Goal: Task Accomplishment & Management: Manage account settings

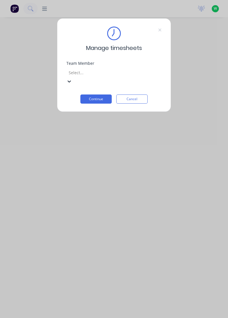
click at [101, 318] on div "[PERSON_NAME]" at bounding box center [114, 321] width 228 height 6
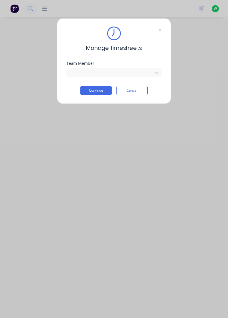
click at [110, 88] on button "Continue" at bounding box center [96, 90] width 31 height 9
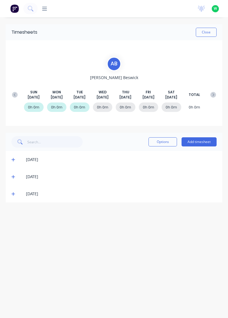
click at [15, 92] on icon at bounding box center [15, 95] width 6 height 6
click at [218, 91] on div "[DATE] [DATE] [DATE] [DATE] [DATE] [DATE] [DATE] TOTAL" at bounding box center [114, 95] width 210 height 10
click at [214, 91] on button at bounding box center [213, 95] width 11 height 10
click at [12, 193] on icon at bounding box center [12, 193] width 3 height 3
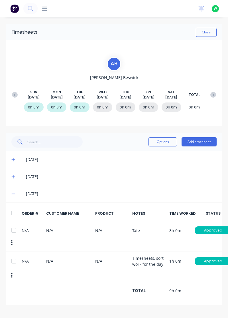
click at [14, 176] on icon at bounding box center [13, 177] width 4 height 4
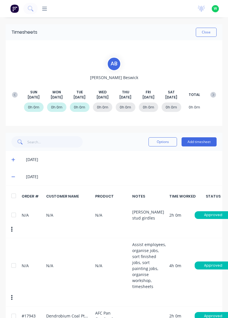
click at [13, 158] on icon at bounding box center [12, 159] width 3 height 3
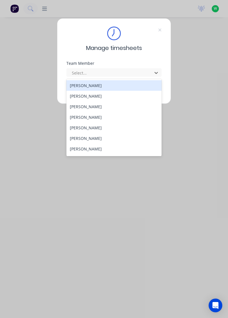
click at [94, 85] on div "[PERSON_NAME]" at bounding box center [115, 85] width 96 height 11
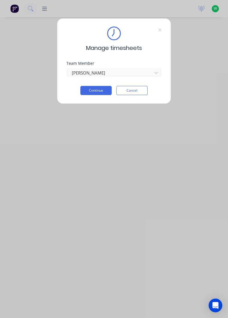
click at [103, 91] on button "Continue" at bounding box center [96, 90] width 31 height 9
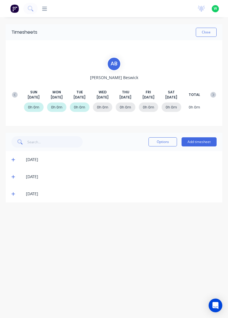
click at [194, 143] on button "Add timesheet" at bounding box center [199, 141] width 35 height 9
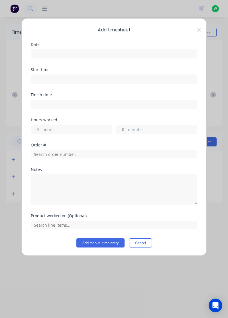
click at [136, 52] on input at bounding box center [114, 54] width 166 height 9
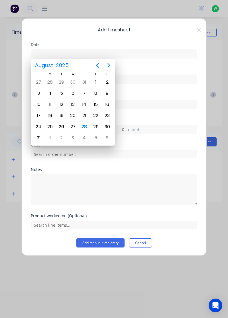
click at [72, 123] on div "27" at bounding box center [73, 127] width 9 height 9
type input "[DATE]"
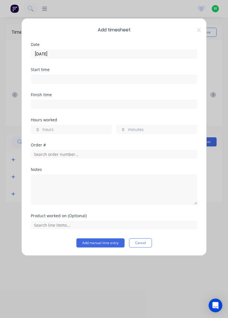
click at [64, 130] on label "hours" at bounding box center [77, 130] width 69 height 7
click at [41, 130] on input "hours" at bounding box center [36, 129] width 10 height 9
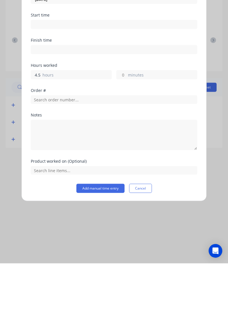
type input "4.5"
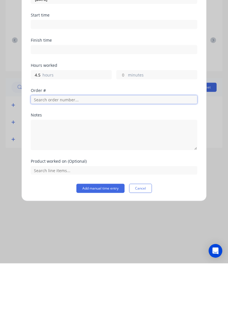
click at [102, 151] on input "text" at bounding box center [114, 154] width 167 height 9
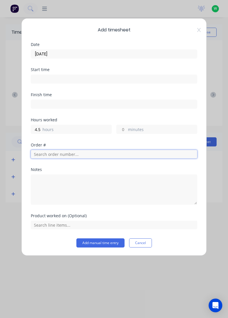
click at [87, 155] on input "text" at bounding box center [114, 154] width 167 height 9
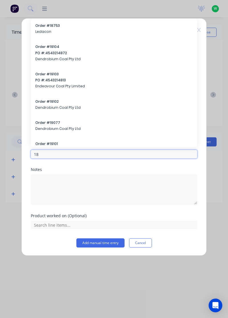
click at [91, 153] on input "18" at bounding box center [114, 154] width 167 height 9
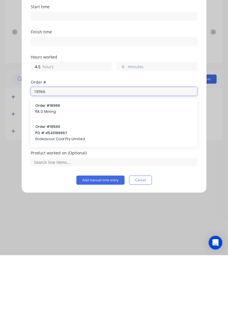
type input "18966"
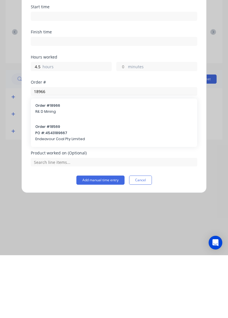
click at [57, 169] on span "Order # 18966" at bounding box center [114, 168] width 158 height 5
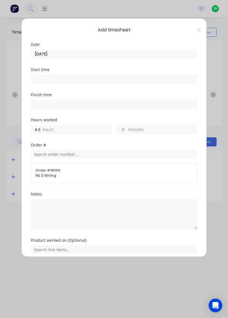
scroll to position [2, 0]
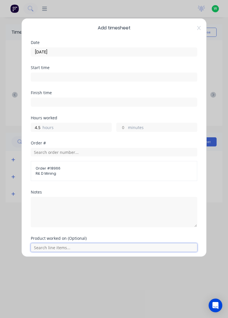
click at [65, 248] on input "text" at bounding box center [114, 247] width 167 height 9
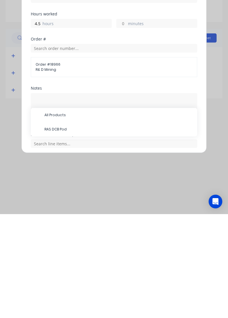
click at [63, 233] on span "RAS DCB Pod" at bounding box center [119, 233] width 148 height 5
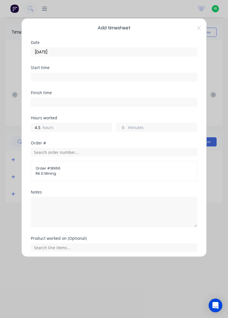
scroll to position [21, 0]
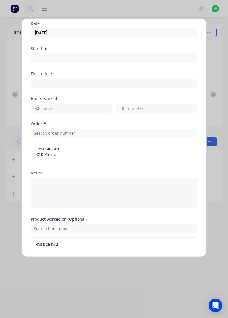
click at [111, 265] on button "Add manual time entry" at bounding box center [101, 265] width 48 height 9
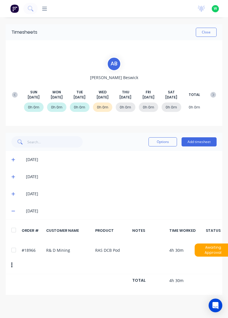
click at [204, 142] on button "Add timesheet" at bounding box center [199, 141] width 35 height 9
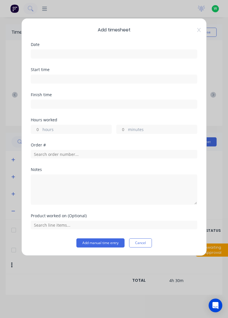
click at [151, 53] on input at bounding box center [114, 54] width 166 height 9
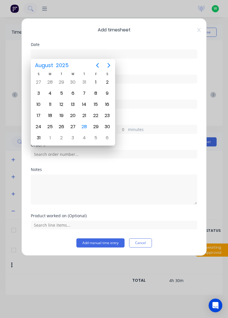
click at [69, 126] on div "27" at bounding box center [73, 127] width 9 height 9
type input "27/08/2025"
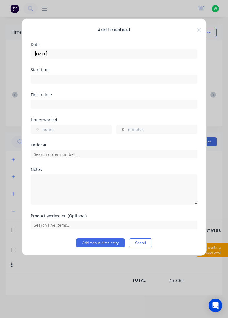
click at [79, 127] on label "hours" at bounding box center [77, 130] width 69 height 7
click at [41, 127] on input "hours" at bounding box center [36, 129] width 10 height 9
type input "1.5"
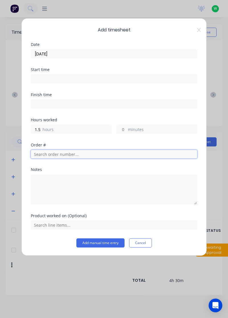
click at [67, 155] on input "text" at bounding box center [114, 154] width 167 height 9
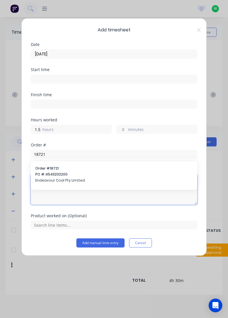
click at [62, 175] on textarea at bounding box center [114, 189] width 167 height 30
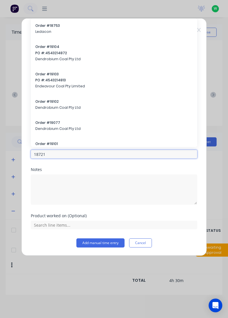
click at [74, 153] on input "18721" at bounding box center [114, 154] width 167 height 9
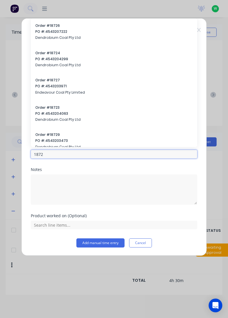
type input "18721"
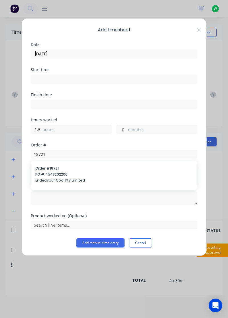
click at [64, 167] on span "Order # 18721" at bounding box center [114, 168] width 158 height 5
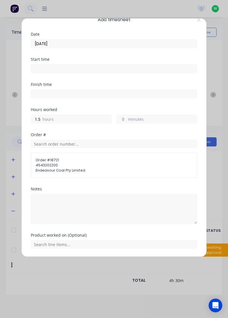
scroll to position [12, 0]
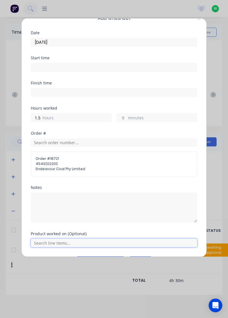
click at [68, 241] on input "text" at bounding box center [114, 243] width 167 height 9
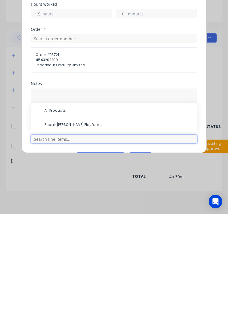
scroll to position [27, 0]
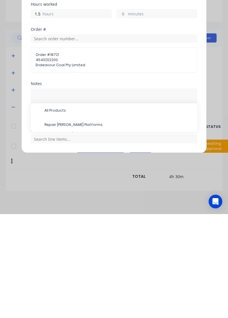
click at [83, 229] on span "Repair Joy Miner Platforms" at bounding box center [119, 228] width 148 height 5
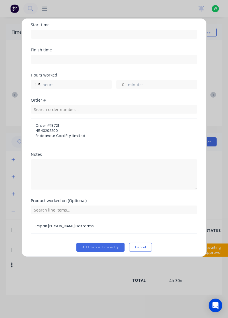
scroll to position [47, 0]
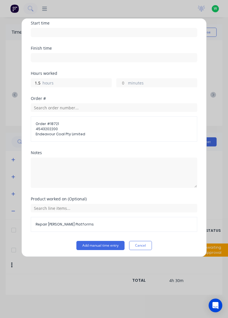
click at [101, 245] on button "Add manual time entry" at bounding box center [101, 245] width 48 height 9
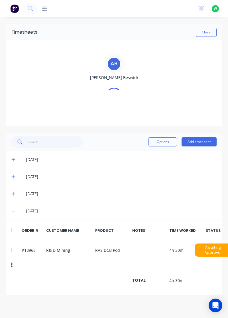
scroll to position [0, 0]
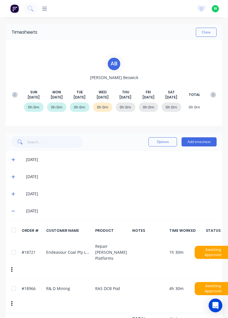
click at [200, 140] on button "Add timesheet" at bounding box center [199, 141] width 35 height 9
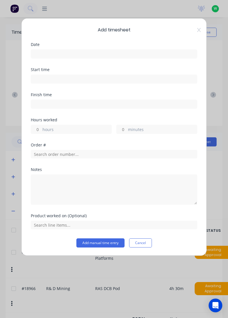
click at [163, 55] on input at bounding box center [114, 54] width 166 height 9
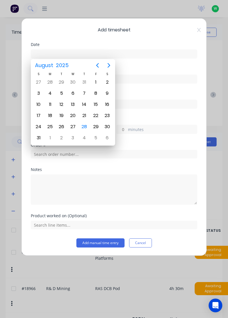
click at [85, 125] on div "28" at bounding box center [84, 127] width 9 height 9
type input "[DATE]"
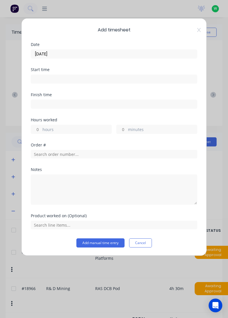
click at [92, 128] on label "hours" at bounding box center [77, 130] width 69 height 7
click at [41, 128] on input "hours" at bounding box center [36, 129] width 10 height 9
type input "2"
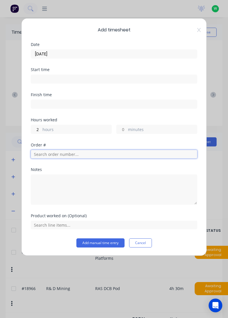
click at [115, 154] on input "text" at bounding box center [114, 154] width 167 height 9
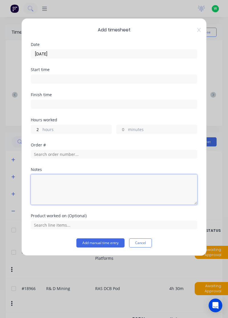
click at [108, 185] on textarea at bounding box center [114, 189] width 167 height 30
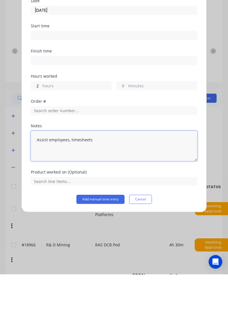
type textarea "Assist employees, timesheets"
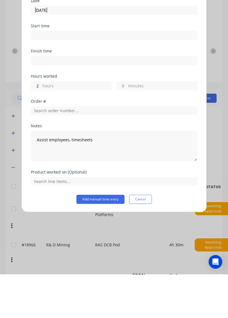
click at [106, 243] on button "Add manual time entry" at bounding box center [101, 242] width 48 height 9
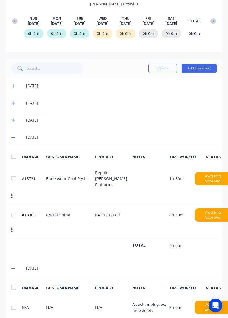
scroll to position [74, 0]
click at [12, 302] on div at bounding box center [13, 307] width 11 height 11
click at [164, 69] on button "Options" at bounding box center [163, 68] width 29 height 9
click at [144, 83] on div "Delete" at bounding box center [150, 83] width 44 height 8
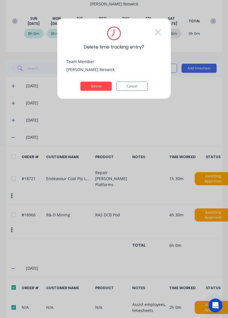
click at [107, 85] on button "Delete" at bounding box center [96, 86] width 31 height 9
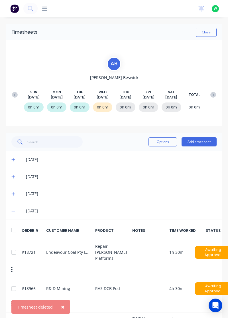
click at [203, 143] on button "Add timesheet" at bounding box center [199, 141] width 35 height 9
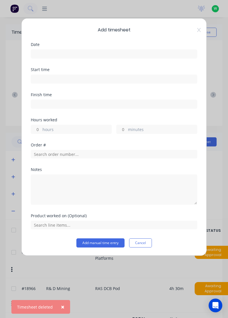
click at [125, 51] on input at bounding box center [114, 54] width 166 height 9
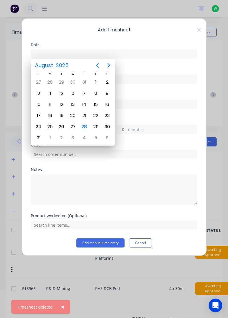
click at [72, 125] on div "27" at bounding box center [73, 127] width 9 height 9
type input "27/08/2025"
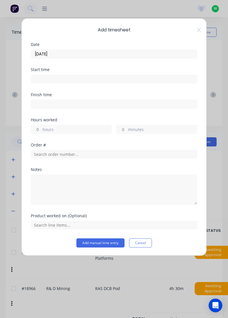
click at [93, 127] on label "hours" at bounding box center [77, 130] width 69 height 7
click at [41, 127] on input "hours" at bounding box center [36, 129] width 10 height 9
type input "2"
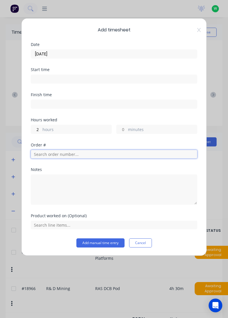
click at [95, 151] on input "text" at bounding box center [114, 154] width 167 height 9
type input "1"
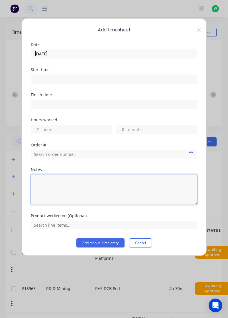
click at [78, 184] on textarea at bounding box center [114, 189] width 167 height 30
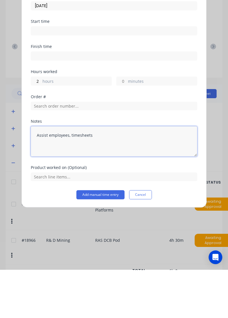
type textarea "Assist employees, timesheets"
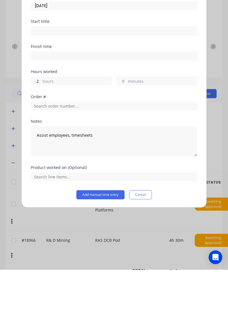
click at [108, 242] on button "Add manual time entry" at bounding box center [101, 242] width 48 height 9
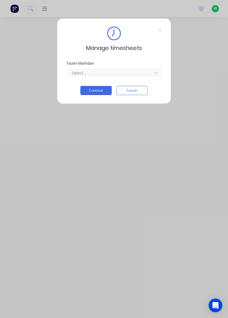
click at [166, 29] on div "Manage timesheets Team Member Select... Continue Cancel" at bounding box center [114, 61] width 114 height 86
click at [161, 29] on icon at bounding box center [160, 30] width 3 height 3
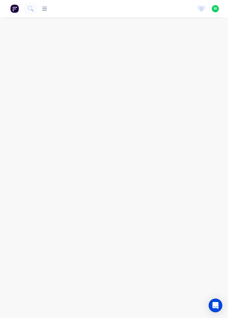
click at [45, 9] on icon at bounding box center [44, 8] width 5 height 5
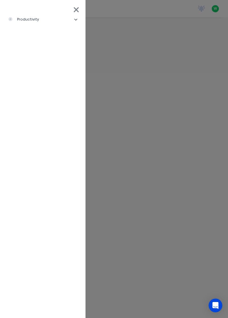
click at [74, 17] on li "productivity" at bounding box center [43, 19] width 77 height 14
click at [40, 76] on div "Timesheets" at bounding box center [28, 76] width 31 height 5
click at [29, 75] on div "Timesheets" at bounding box center [28, 76] width 31 height 5
click at [30, 75] on div "Timesheets" at bounding box center [28, 76] width 31 height 5
click at [29, 75] on div "Timesheets" at bounding box center [28, 76] width 31 height 5
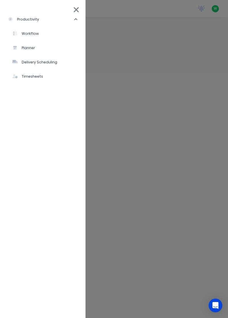
click at [29, 32] on div "Workflow" at bounding box center [26, 33] width 26 height 5
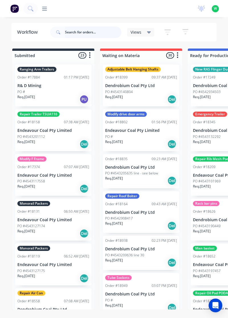
click at [101, 27] on input "text" at bounding box center [93, 32] width 57 height 11
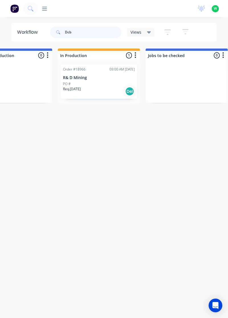
scroll to position [0, 218]
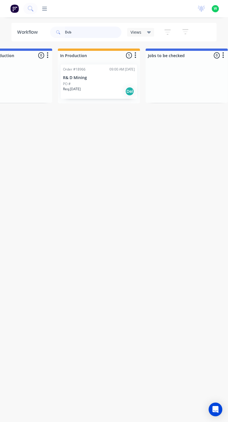
click at [90, 27] on input "Dcb" at bounding box center [93, 32] width 57 height 11
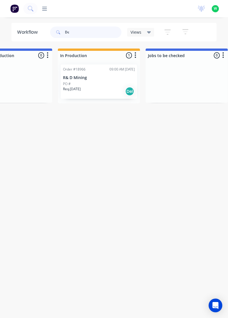
type input "D"
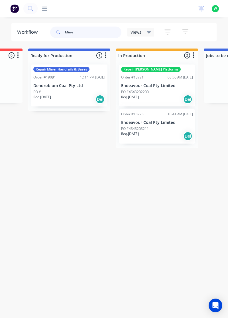
scroll to position [0, 161]
type input "Mine"
click at [149, 90] on div "PO #4543202200" at bounding box center [156, 91] width 72 height 5
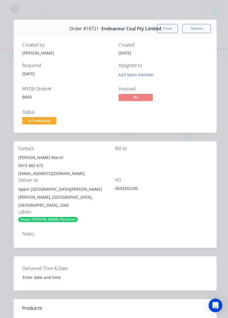
scroll to position [0, 0]
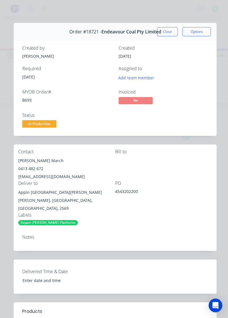
click at [170, 30] on button "Close" at bounding box center [167, 31] width 21 height 9
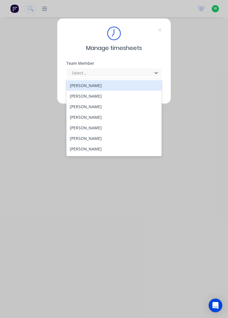
click at [91, 96] on div "[PERSON_NAME]" at bounding box center [115, 96] width 96 height 11
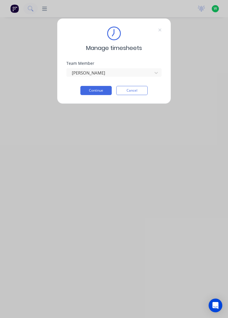
click at [110, 87] on button "Continue" at bounding box center [96, 90] width 31 height 9
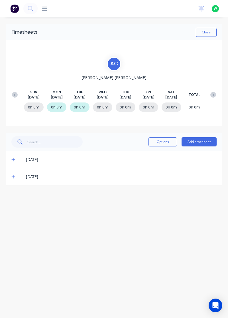
click at [14, 177] on icon at bounding box center [13, 177] width 4 height 4
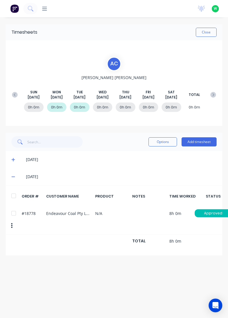
click at [202, 145] on button "Add timesheet" at bounding box center [199, 141] width 35 height 9
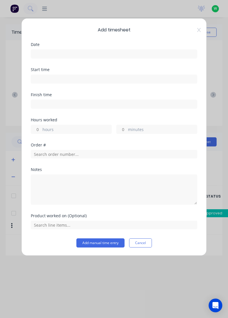
click at [151, 51] on input at bounding box center [114, 54] width 166 height 9
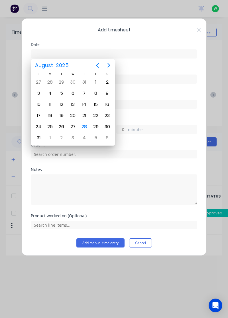
click at [74, 125] on div "27" at bounding box center [73, 127] width 9 height 9
type input "[DATE]"
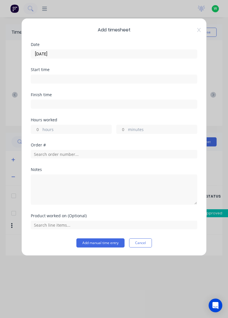
click at [91, 127] on label "hours" at bounding box center [77, 130] width 69 height 7
click at [41, 126] on input "hours" at bounding box center [36, 129] width 10 height 9
type input "8"
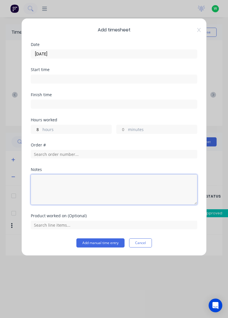
click at [122, 191] on textarea at bounding box center [114, 189] width 167 height 30
type textarea "Tafe"
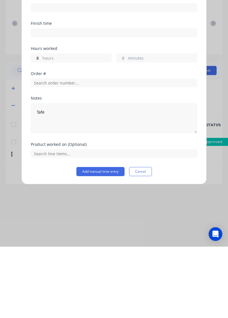
click at [110, 243] on button "Add manual time entry" at bounding box center [101, 242] width 48 height 9
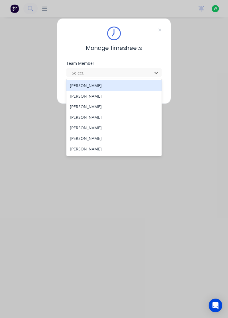
click at [95, 105] on div "[PERSON_NAME]" at bounding box center [115, 106] width 96 height 11
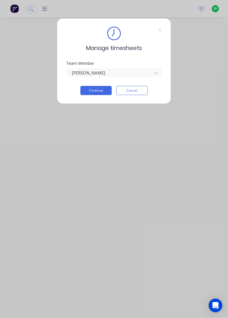
click at [103, 90] on button "Continue" at bounding box center [96, 90] width 31 height 9
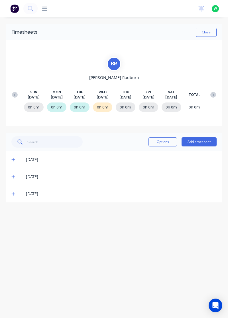
click at [18, 93] on button at bounding box center [14, 95] width 11 height 10
click at [216, 91] on button at bounding box center [213, 95] width 11 height 10
click at [13, 193] on icon at bounding box center [12, 193] width 3 height 3
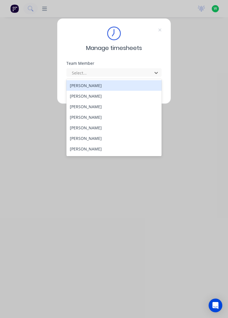
click at [90, 128] on div "[PERSON_NAME]" at bounding box center [115, 128] width 96 height 11
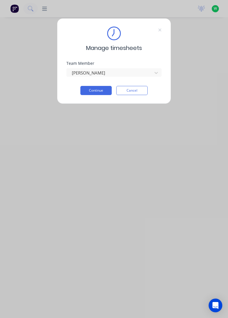
click at [103, 89] on button "Continue" at bounding box center [96, 90] width 31 height 9
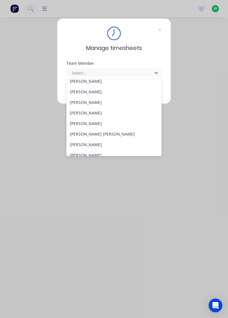
scroll to position [36, 0]
click at [97, 101] on div "[PERSON_NAME]" at bounding box center [115, 102] width 96 height 11
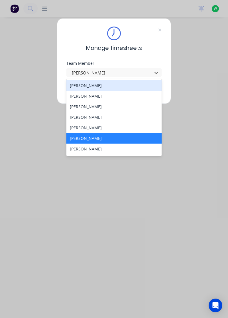
click at [98, 135] on div "[PERSON_NAME]" at bounding box center [115, 138] width 96 height 11
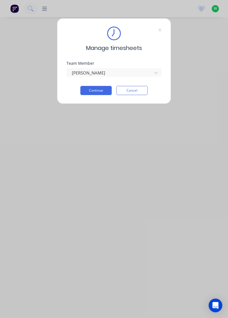
click at [97, 88] on button "Continue" at bounding box center [96, 90] width 31 height 9
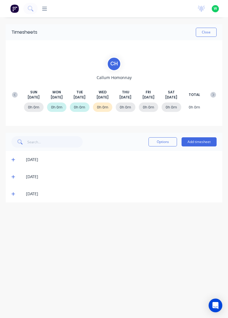
click at [13, 196] on span at bounding box center [13, 194] width 5 height 6
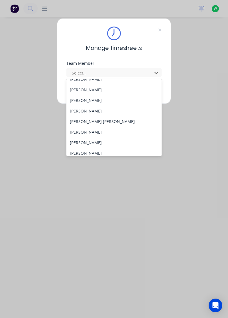
scroll to position [49, 0]
click at [85, 109] on div "[PERSON_NAME]" at bounding box center [115, 110] width 96 height 11
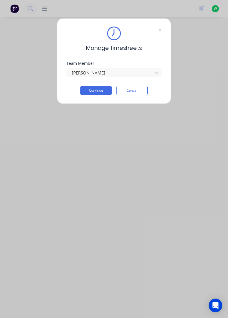
click at [103, 82] on div "Team Member Cody Fox" at bounding box center [114, 73] width 95 height 25
click at [99, 88] on button "Continue" at bounding box center [96, 90] width 31 height 9
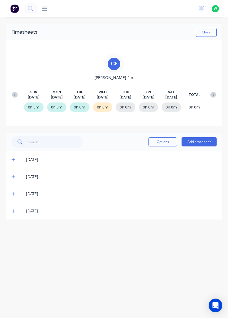
click at [14, 209] on icon at bounding box center [13, 211] width 4 height 4
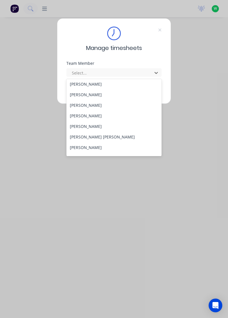
scroll to position [34, 0]
click at [80, 123] on div "[PERSON_NAME]" at bounding box center [115, 126] width 96 height 11
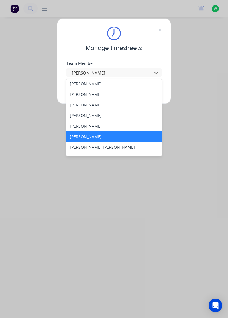
scroll to position [31, 0]
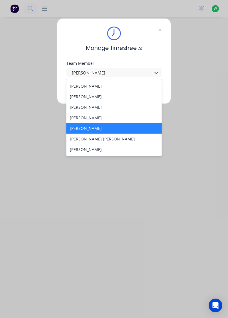
click at [94, 116] on div "[PERSON_NAME]" at bounding box center [115, 118] width 96 height 11
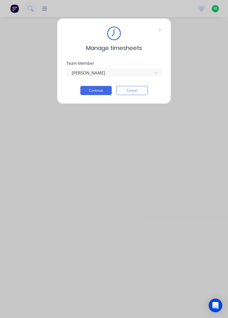
click at [101, 88] on button "Continue" at bounding box center [96, 90] width 31 height 9
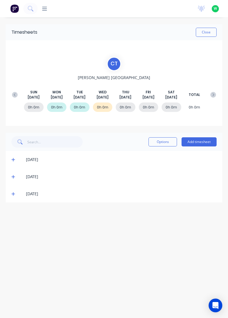
click at [12, 193] on icon at bounding box center [12, 193] width 3 height 3
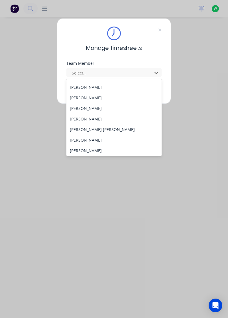
scroll to position [42, 0]
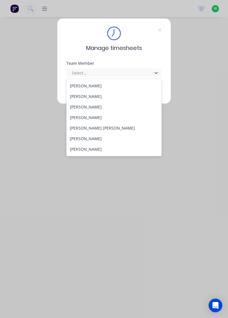
click at [89, 130] on div "[PERSON_NAME] [PERSON_NAME]" at bounding box center [115, 128] width 96 height 11
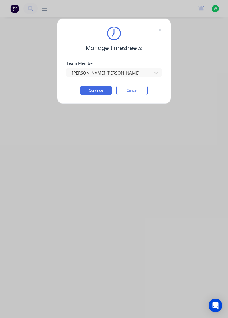
click at [101, 91] on button "Continue" at bounding box center [96, 90] width 31 height 9
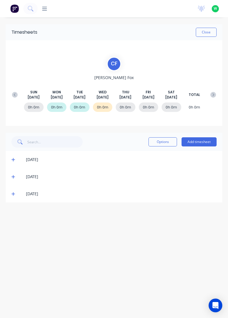
click at [14, 196] on span at bounding box center [13, 194] width 5 height 6
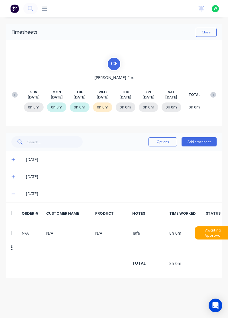
click at [203, 138] on button "Add timesheet" at bounding box center [199, 141] width 35 height 9
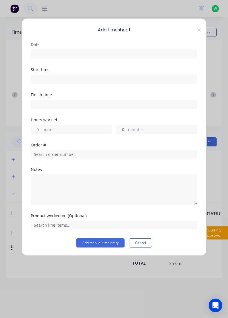
click at [128, 52] on input at bounding box center [114, 54] width 166 height 9
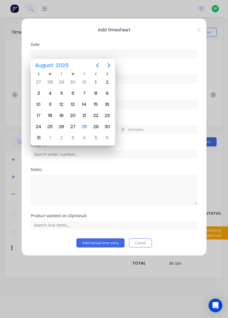
click at [83, 126] on div "28" at bounding box center [84, 127] width 9 height 9
type input "[DATE]"
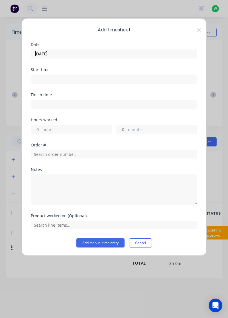
click at [83, 127] on label "hours" at bounding box center [77, 130] width 69 height 7
click at [41, 126] on input "hours" at bounding box center [36, 129] width 10 height 9
type input "8"
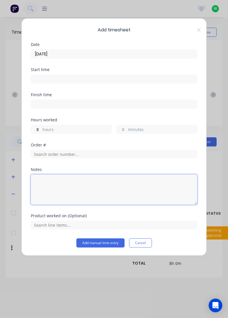
click at [91, 184] on textarea at bounding box center [114, 189] width 167 height 30
type textarea "Sick"
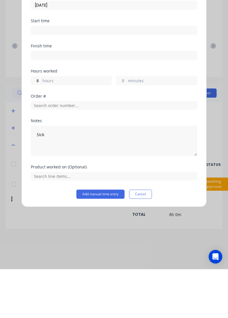
click at [105, 242] on button "Add manual time entry" at bounding box center [101, 242] width 48 height 9
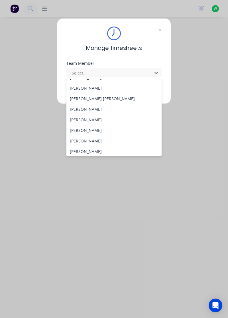
scroll to position [67, 0]
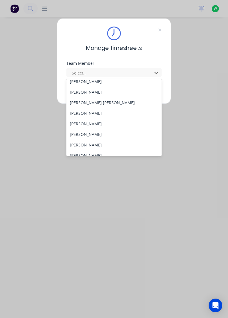
click at [89, 111] on div "[PERSON_NAME]" at bounding box center [115, 113] width 96 height 11
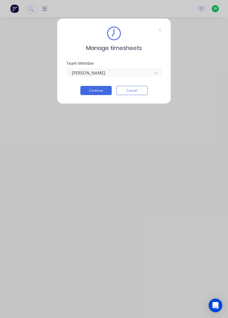
click at [102, 89] on button "Continue" at bounding box center [96, 90] width 31 height 9
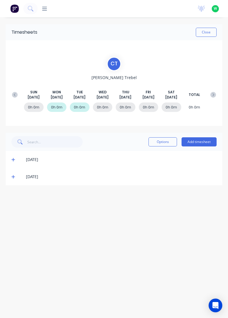
click at [11, 177] on icon at bounding box center [13, 177] width 4 height 4
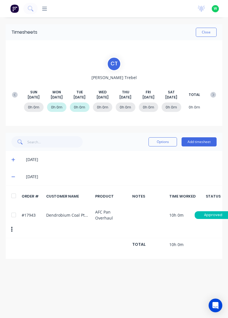
click at [11, 177] on icon at bounding box center [13, 177] width 4 height 4
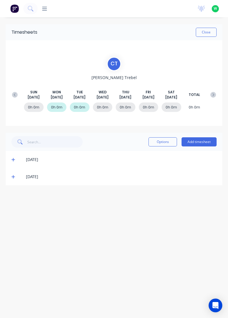
click at [196, 140] on button "Add timesheet" at bounding box center [199, 141] width 35 height 9
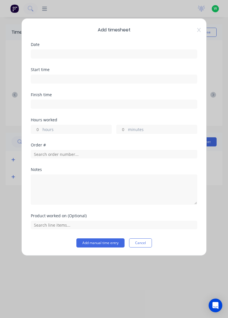
click at [143, 53] on input at bounding box center [114, 54] width 166 height 9
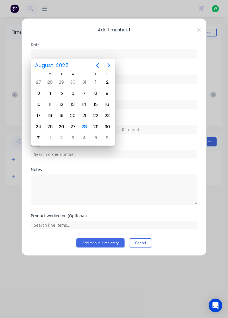
click at [198, 29] on icon at bounding box center [199, 30] width 3 height 5
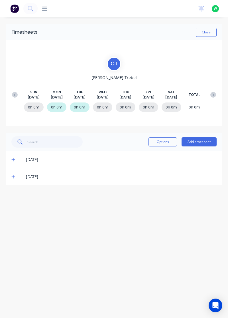
click at [205, 141] on button "Add timesheet" at bounding box center [199, 141] width 35 height 9
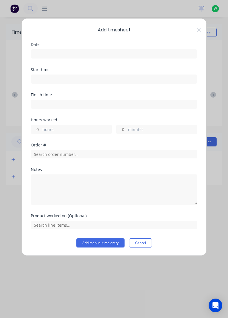
click at [147, 54] on input at bounding box center [114, 54] width 166 height 9
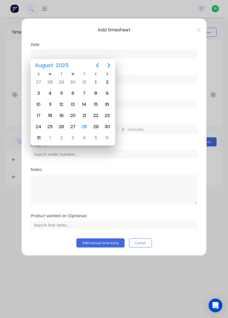
click at [72, 125] on div "27" at bounding box center [73, 127] width 9 height 9
type input "27/08/2025"
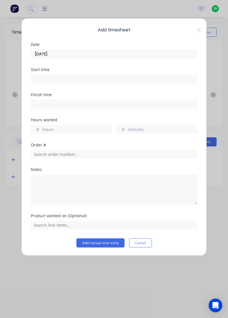
click at [91, 127] on label "hours" at bounding box center [77, 130] width 69 height 7
click at [41, 126] on input "hours" at bounding box center [36, 129] width 10 height 9
type input "8"
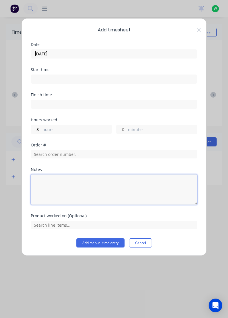
click at [111, 182] on textarea at bounding box center [114, 189] width 167 height 30
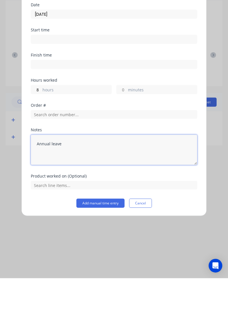
type textarea "Annual leave"
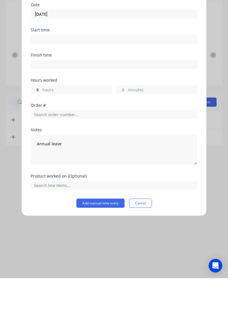
click at [112, 244] on button "Add manual time entry" at bounding box center [101, 242] width 48 height 9
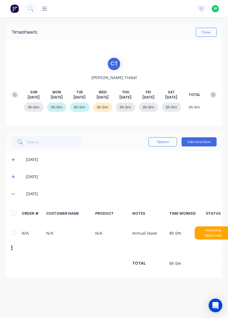
click at [194, 140] on button "Add timesheet" at bounding box center [199, 141] width 35 height 9
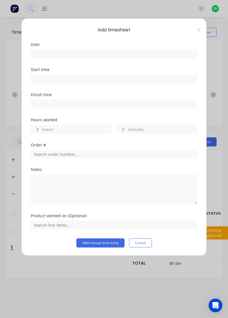
click at [135, 54] on input at bounding box center [114, 54] width 166 height 9
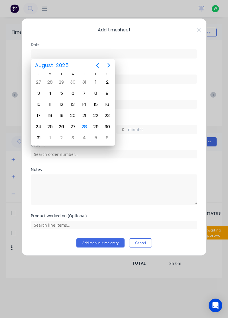
click at [83, 125] on div "28" at bounding box center [84, 127] width 9 height 9
type input "28/08/2025"
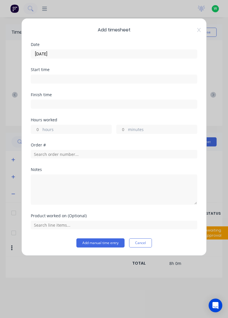
click at [90, 127] on label "hours" at bounding box center [77, 130] width 69 height 7
click at [41, 127] on input "hours" at bounding box center [36, 129] width 10 height 9
type input "8"
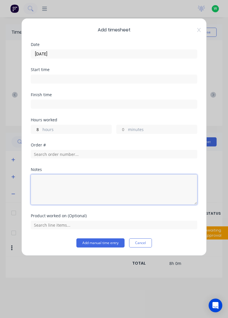
click at [121, 184] on textarea at bounding box center [114, 189] width 167 height 30
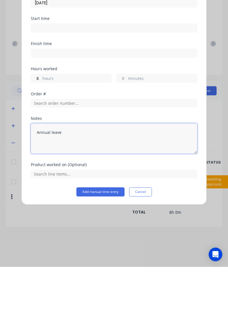
type textarea "Annual leave"
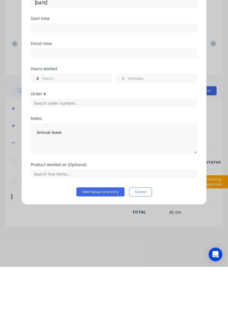
click at [110, 241] on button "Add manual time entry" at bounding box center [101, 242] width 48 height 9
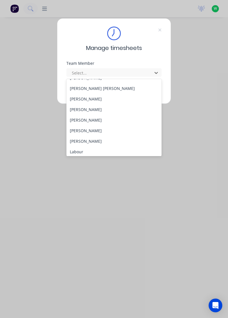
scroll to position [83, 0]
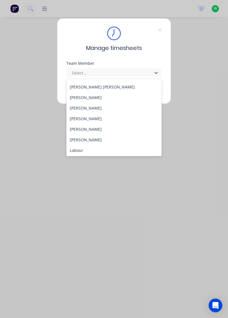
click at [92, 108] on div "[PERSON_NAME]" at bounding box center [115, 108] width 96 height 11
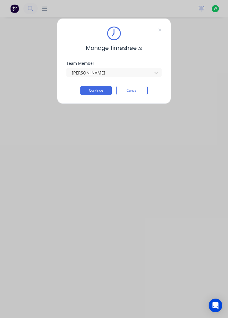
click at [94, 90] on button "Continue" at bounding box center [96, 90] width 31 height 9
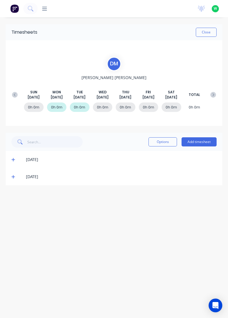
click at [195, 150] on div "Options Add timesheet" at bounding box center [114, 142] width 217 height 18
click at [202, 141] on button "Add timesheet" at bounding box center [199, 141] width 35 height 9
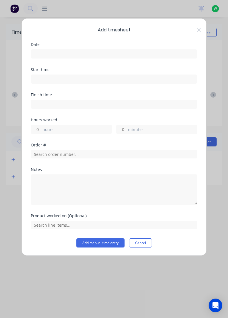
click at [146, 51] on input at bounding box center [114, 54] width 166 height 9
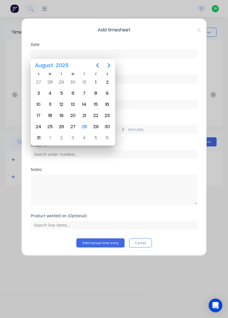
click at [72, 128] on div "27" at bounding box center [73, 127] width 9 height 9
type input "[DATE]"
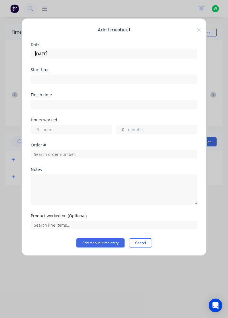
click at [85, 122] on div "Hours worked hours minutes" at bounding box center [114, 126] width 167 height 16
click at [96, 122] on div "Hours worked hours minutes" at bounding box center [114, 126] width 167 height 16
click at [82, 128] on label "hours" at bounding box center [77, 130] width 69 height 7
click at [41, 128] on input "hours" at bounding box center [36, 129] width 10 height 9
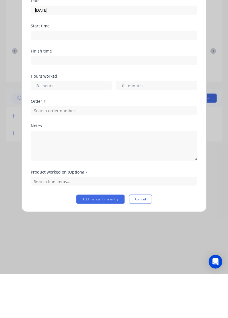
type input "8"
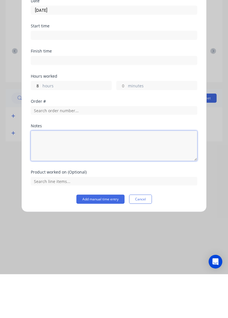
click at [93, 185] on textarea at bounding box center [114, 189] width 167 height 30
type textarea "Tafe"
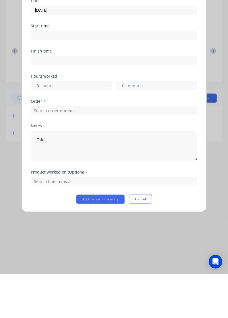
click at [108, 242] on button "Add manual time entry" at bounding box center [101, 242] width 48 height 9
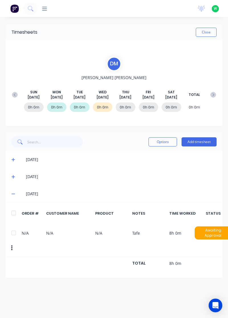
scroll to position [0, 4]
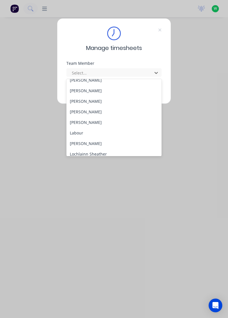
scroll to position [112, 0]
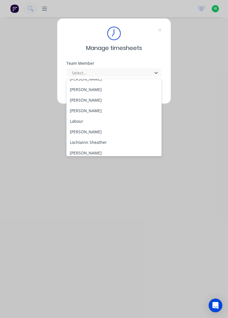
click at [85, 99] on div "[PERSON_NAME]" at bounding box center [115, 100] width 96 height 11
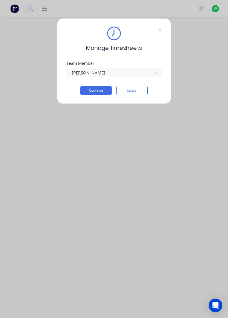
click at [101, 91] on button "Continue" at bounding box center [96, 90] width 31 height 9
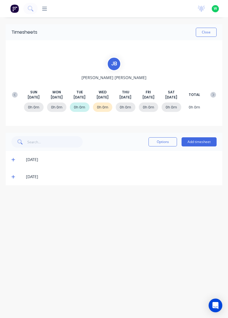
click at [13, 178] on span at bounding box center [13, 177] width 5 height 6
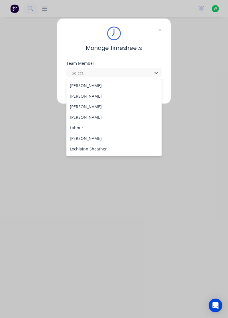
scroll to position [107, 0]
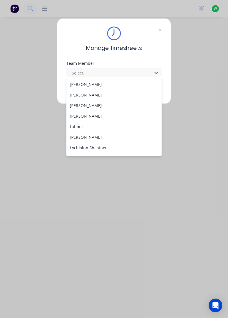
click at [88, 116] on div "[PERSON_NAME]" at bounding box center [115, 116] width 96 height 11
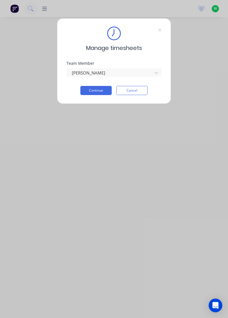
click at [103, 91] on button "Continue" at bounding box center [96, 90] width 31 height 9
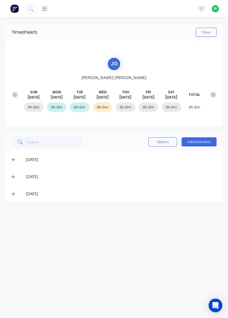
click at [12, 194] on icon at bounding box center [12, 193] width 3 height 3
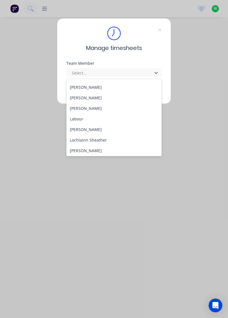
scroll to position [117, 0]
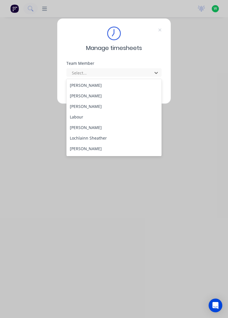
click at [90, 129] on div "[PERSON_NAME]" at bounding box center [115, 127] width 96 height 11
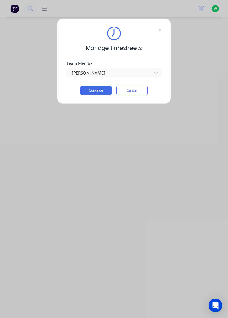
click at [109, 87] on button "Continue" at bounding box center [96, 90] width 31 height 9
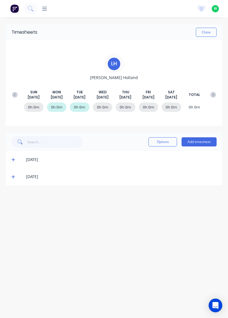
click at [206, 139] on button "Add timesheet" at bounding box center [199, 141] width 35 height 9
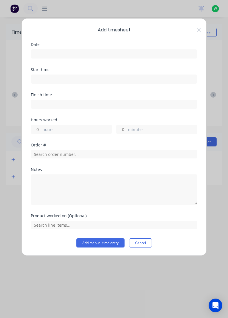
click at [142, 55] on input at bounding box center [114, 54] width 166 height 9
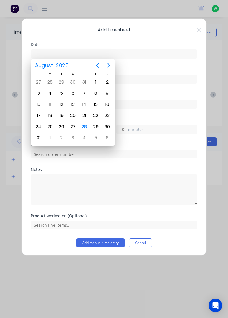
click at [73, 126] on div "27" at bounding box center [73, 127] width 9 height 9
type input "27/08/2025"
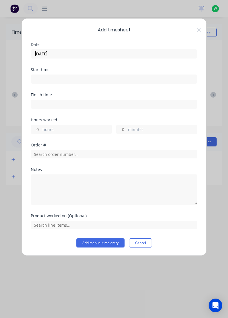
click at [89, 128] on label "hours" at bounding box center [77, 130] width 69 height 7
click at [41, 128] on input "hours" at bounding box center [36, 129] width 10 height 9
type input "8"
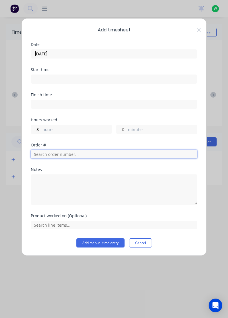
click at [88, 153] on input "text" at bounding box center [114, 154] width 167 height 9
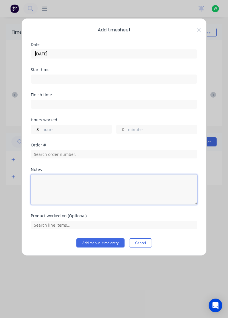
click at [109, 182] on textarea at bounding box center [114, 189] width 167 height 30
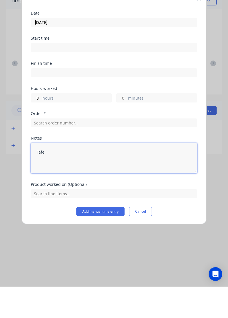
type textarea "Tafe"
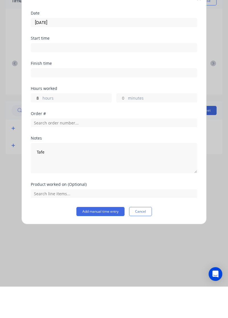
click at [107, 241] on button "Add manual time entry" at bounding box center [101, 242] width 48 height 9
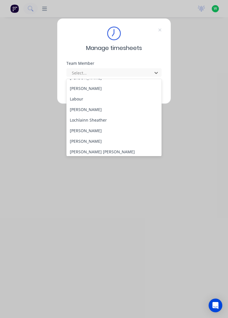
scroll to position [135, 0]
click at [94, 120] on div "Lochlainn Sheather" at bounding box center [115, 120] width 96 height 11
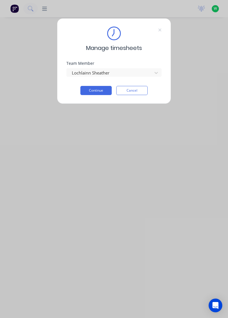
click at [103, 90] on button "Continue" at bounding box center [96, 90] width 31 height 9
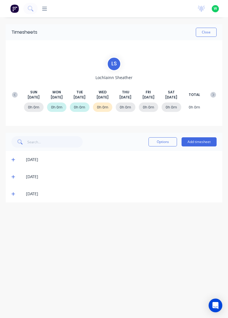
click at [15, 196] on span at bounding box center [13, 194] width 5 height 6
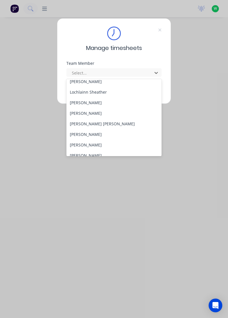
scroll to position [163, 0]
click at [95, 99] on div "[PERSON_NAME]" at bounding box center [115, 102] width 96 height 11
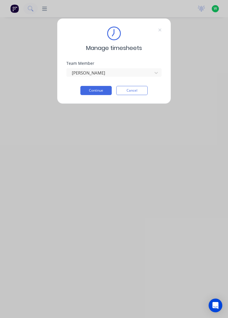
click at [99, 89] on button "Continue" at bounding box center [96, 90] width 31 height 9
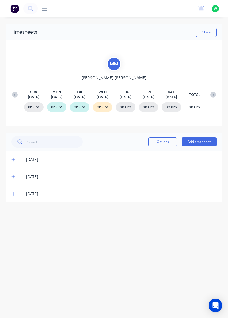
click at [13, 194] on icon at bounding box center [12, 193] width 3 height 3
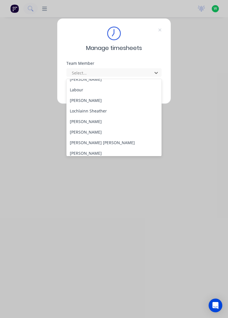
scroll to position [144, 0]
click at [88, 132] on div "[PERSON_NAME]" at bounding box center [115, 132] width 96 height 11
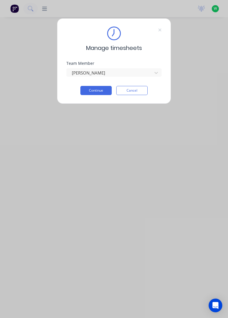
click at [102, 90] on button "Continue" at bounding box center [96, 90] width 31 height 9
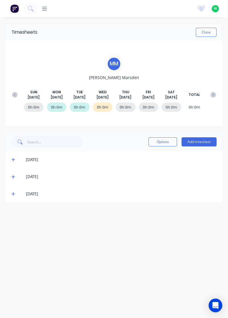
click at [14, 196] on span at bounding box center [13, 194] width 5 height 6
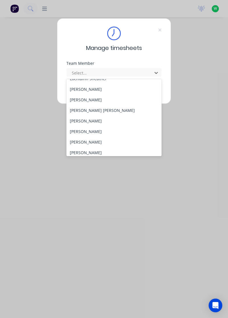
scroll to position [176, 0]
click at [80, 109] on div "[PERSON_NAME] [PERSON_NAME]" at bounding box center [115, 110] width 96 height 11
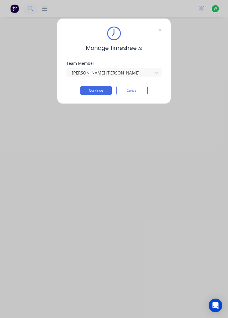
click at [107, 83] on div "Team Member [PERSON_NAME] [PERSON_NAME]" at bounding box center [114, 73] width 95 height 25
click at [102, 89] on button "Continue" at bounding box center [96, 90] width 31 height 9
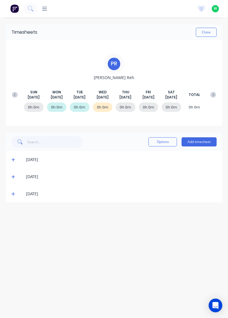
click at [13, 192] on icon at bounding box center [12, 193] width 3 height 3
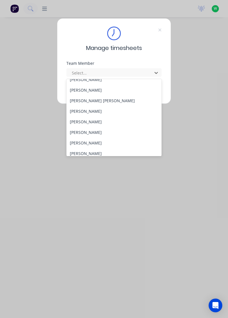
scroll to position [186, 0]
click at [224, 90] on div "Manage timesheets Team Member 26 results available. Use Up and Down to choose o…" at bounding box center [114, 159] width 228 height 318
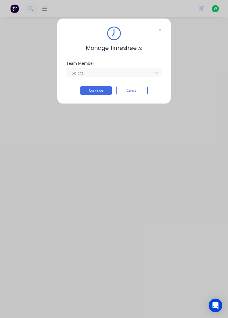
click at [103, 89] on button "Continue" at bounding box center [96, 90] width 31 height 9
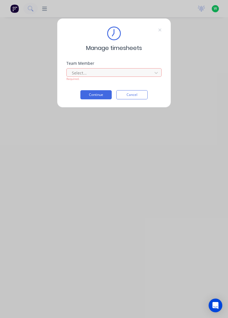
click at [138, 69] on div at bounding box center [110, 72] width 78 height 7
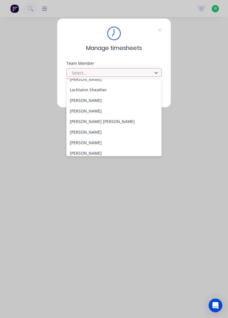
scroll to position [166, 0]
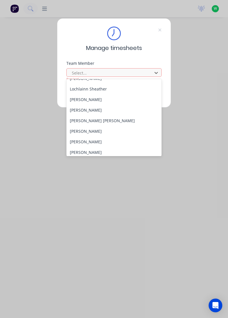
click at [96, 132] on div "[PERSON_NAME]" at bounding box center [115, 131] width 96 height 11
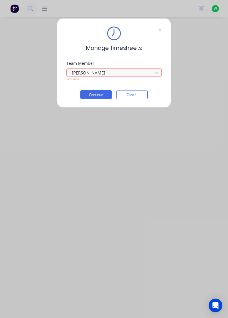
click at [101, 87] on div "Team Member Rob Bracamonte Required." at bounding box center [114, 75] width 95 height 29
click at [107, 93] on button "Continue" at bounding box center [96, 94] width 31 height 9
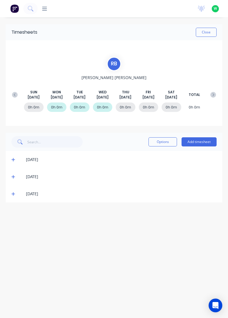
click at [13, 194] on icon at bounding box center [13, 194] width 4 height 4
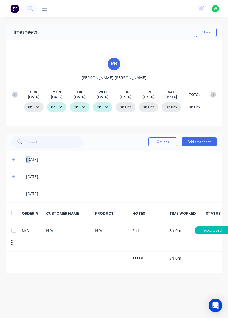
click at [199, 140] on button "Add timesheet" at bounding box center [199, 141] width 35 height 9
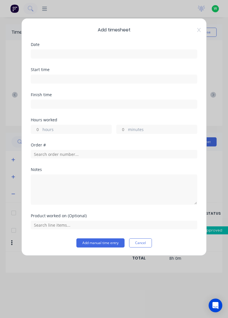
click at [148, 54] on input at bounding box center [114, 54] width 166 height 9
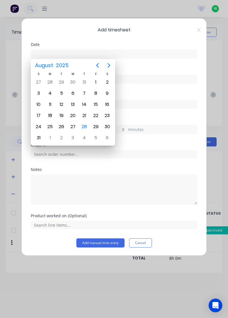
click at [86, 124] on div "28" at bounding box center [84, 127] width 9 height 9
type input "28/08/2025"
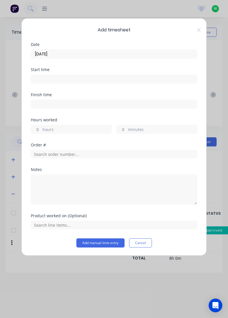
click at [90, 127] on label "hours" at bounding box center [77, 130] width 69 height 7
click at [41, 127] on input "hours" at bounding box center [36, 129] width 10 height 9
type input "8"
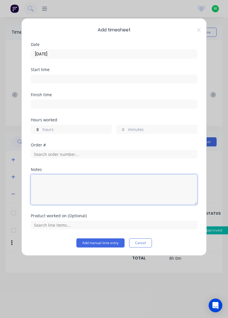
click at [123, 184] on textarea at bounding box center [114, 189] width 167 height 30
type textarea "Sick"
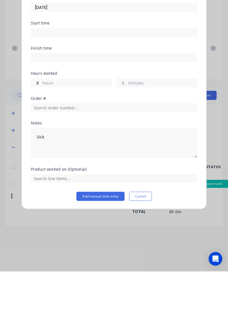
click at [101, 241] on button "Add manual time entry" at bounding box center [101, 242] width 48 height 9
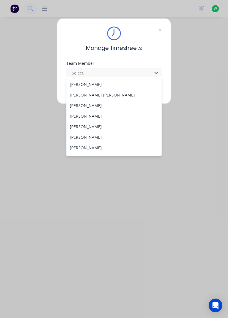
scroll to position [192, 0]
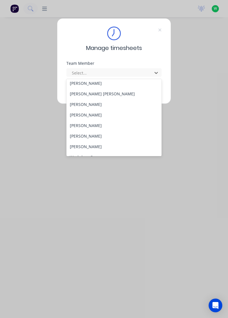
click at [80, 116] on div "[PERSON_NAME]" at bounding box center [115, 115] width 96 height 11
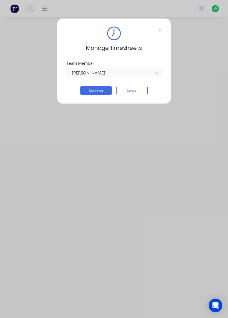
click at [99, 91] on button "Continue" at bounding box center [96, 90] width 31 height 9
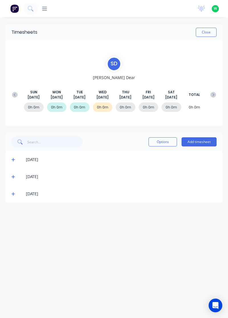
click at [13, 194] on icon at bounding box center [12, 193] width 3 height 3
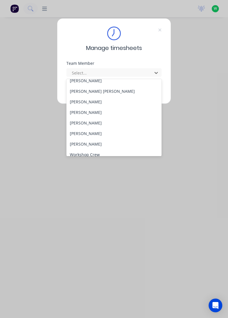
scroll to position [200, 0]
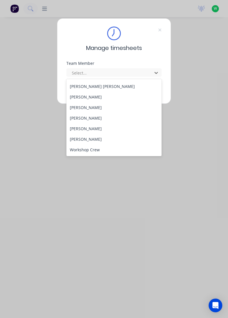
click at [90, 116] on div "[PERSON_NAME]" at bounding box center [115, 118] width 96 height 11
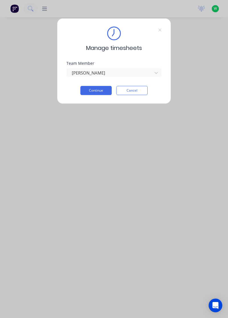
click at [101, 89] on button "Continue" at bounding box center [96, 90] width 31 height 9
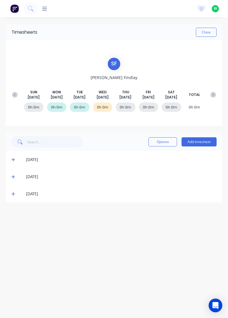
click at [12, 193] on icon at bounding box center [12, 193] width 3 height 3
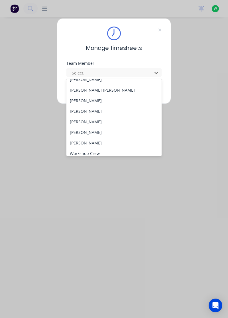
scroll to position [200, 0]
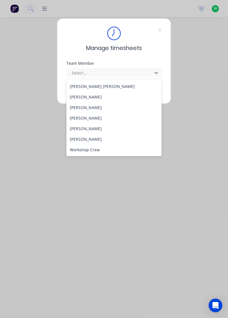
click at [90, 130] on div "[PERSON_NAME]" at bounding box center [115, 128] width 96 height 11
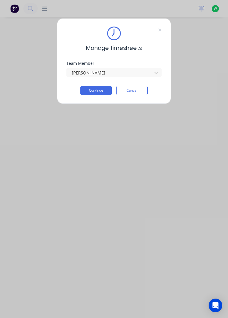
click at [102, 90] on button "Continue" at bounding box center [96, 90] width 31 height 9
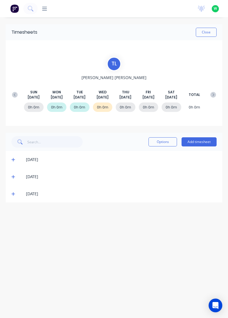
click at [14, 195] on icon at bounding box center [13, 194] width 4 height 4
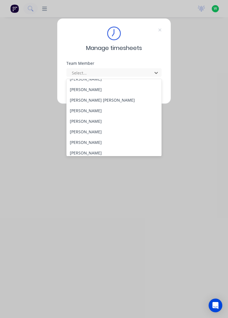
scroll to position [200, 0]
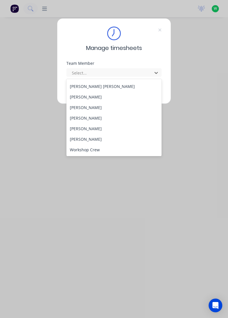
click at [92, 138] on div "[PERSON_NAME]" at bounding box center [115, 139] width 96 height 11
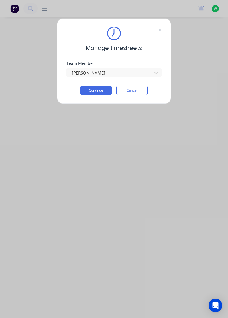
click at [103, 90] on button "Continue" at bounding box center [96, 90] width 31 height 9
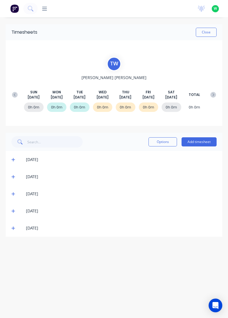
click at [14, 230] on icon at bounding box center [13, 228] width 4 height 4
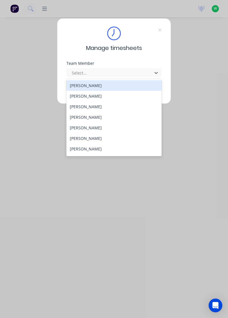
click at [90, 85] on div "[PERSON_NAME]" at bounding box center [115, 85] width 96 height 11
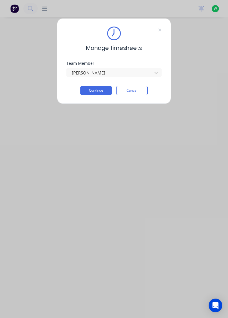
click at [102, 88] on button "Continue" at bounding box center [96, 90] width 31 height 9
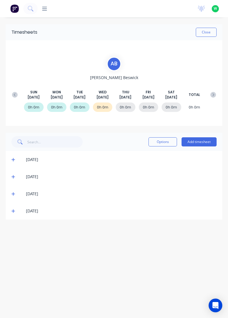
click at [14, 195] on icon at bounding box center [13, 194] width 4 height 4
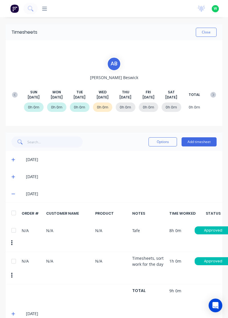
click at [13, 194] on icon at bounding box center [12, 194] width 3 height 1
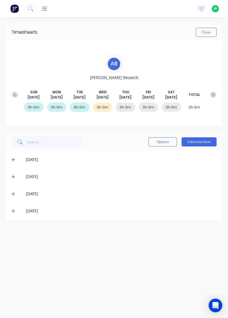
click at [14, 175] on icon at bounding box center [13, 177] width 4 height 4
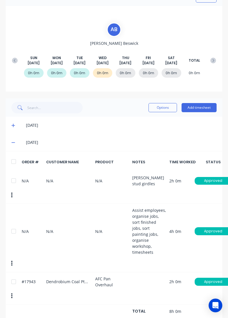
scroll to position [45, 0]
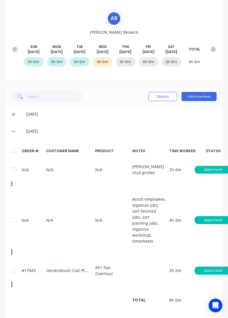
click at [14, 133] on span at bounding box center [13, 132] width 5 height 6
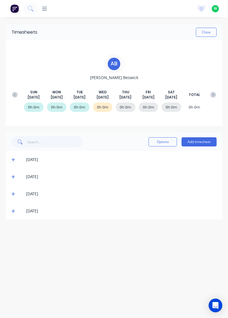
scroll to position [0, 0]
click at [13, 158] on icon at bounding box center [12, 159] width 3 height 3
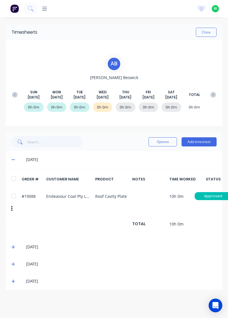
click at [13, 160] on icon at bounding box center [12, 160] width 3 height 1
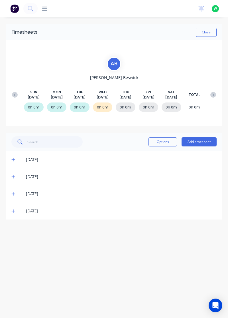
click at [13, 160] on icon at bounding box center [12, 159] width 3 height 3
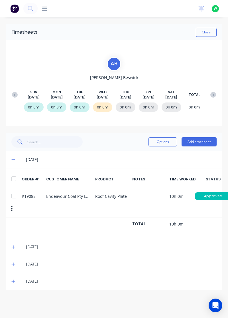
click at [14, 161] on icon at bounding box center [13, 160] width 4 height 4
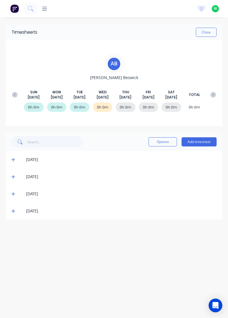
click at [14, 178] on icon at bounding box center [13, 177] width 4 height 4
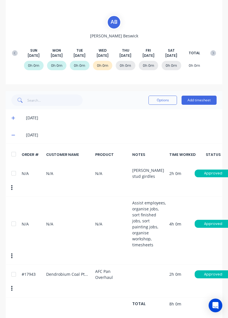
scroll to position [45, 0]
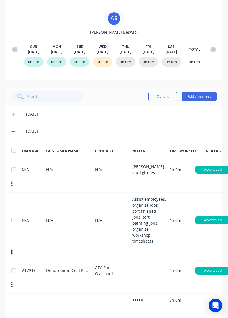
click at [17, 129] on span at bounding box center [13, 132] width 5 height 6
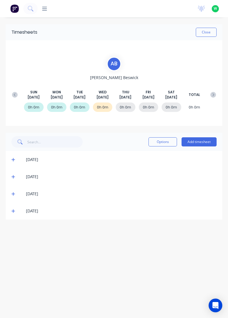
click at [203, 141] on button "Add timesheet" at bounding box center [199, 141] width 35 height 9
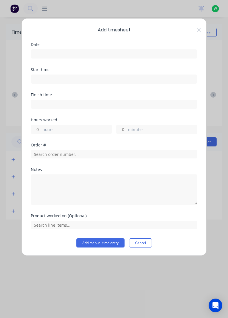
click at [111, 54] on input at bounding box center [114, 54] width 166 height 9
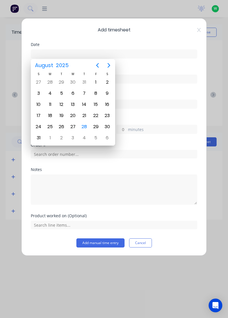
click at [83, 125] on div "28" at bounding box center [84, 127] width 9 height 9
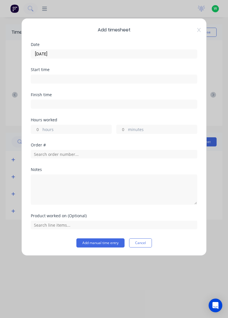
type input "[DATE]"
click at [82, 129] on label "hours" at bounding box center [77, 130] width 69 height 7
click at [41, 129] on input "hours" at bounding box center [36, 129] width 10 height 9
type input "1"
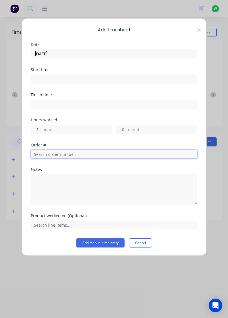
click at [81, 153] on input "text" at bounding box center [114, 154] width 167 height 9
type input "19102"
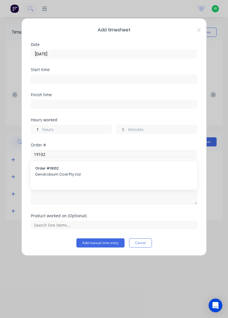
click at [56, 169] on span "Order # 19102" at bounding box center [114, 168] width 158 height 5
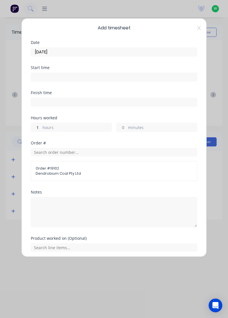
scroll to position [2, 0]
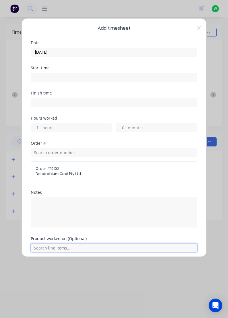
click at [54, 248] on input "text" at bounding box center [114, 248] width 167 height 9
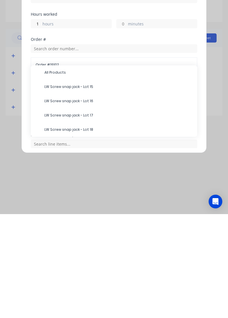
click at [88, 188] on span "LW Screw snap jack - Lot 15" at bounding box center [119, 190] width 148 height 5
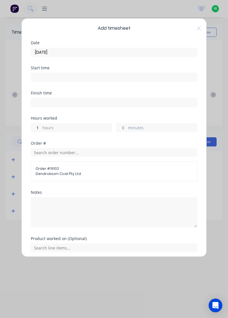
scroll to position [21, 0]
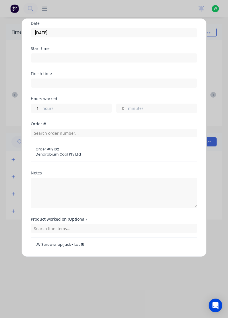
click at [112, 266] on button "Add manual time entry" at bounding box center [101, 265] width 48 height 9
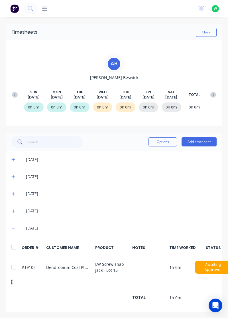
click at [13, 267] on div at bounding box center [13, 267] width 11 height 11
click at [167, 142] on button "Options" at bounding box center [163, 141] width 29 height 9
click at [148, 155] on div "Delete" at bounding box center [150, 156] width 44 height 8
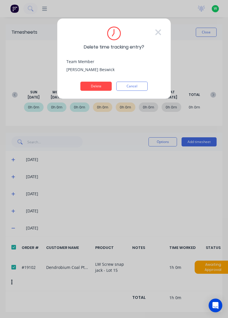
click at [99, 85] on button "Delete" at bounding box center [96, 86] width 31 height 9
